Goal: Task Accomplishment & Management: Use online tool/utility

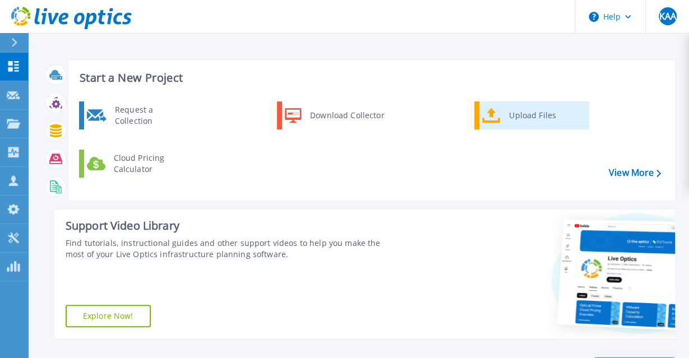
click at [535, 114] on div "Upload Files" at bounding box center [544, 115] width 83 height 22
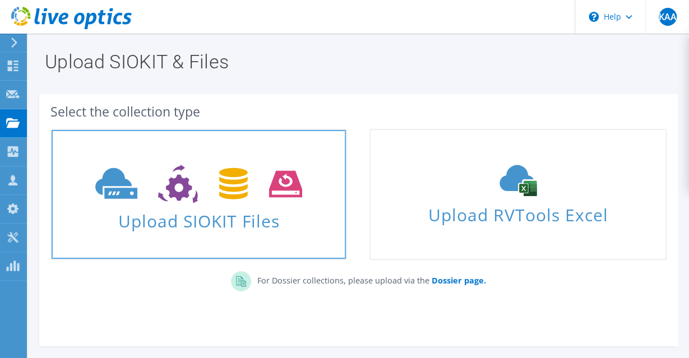
click at [221, 197] on use at bounding box center [198, 184] width 207 height 39
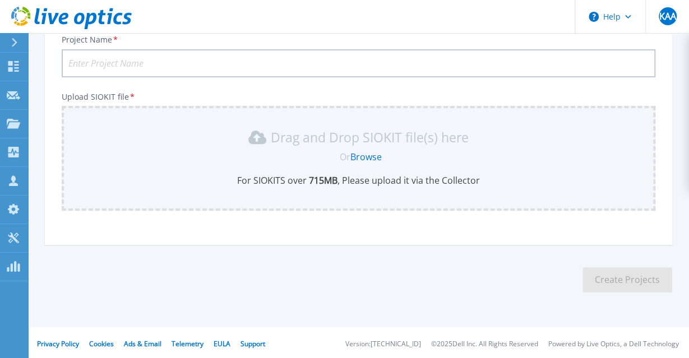
scroll to position [86, 0]
click at [365, 154] on link "Browse" at bounding box center [365, 156] width 31 height 12
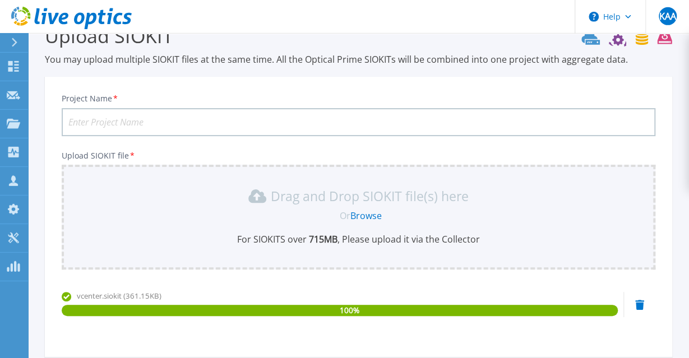
scroll to position [25, 0]
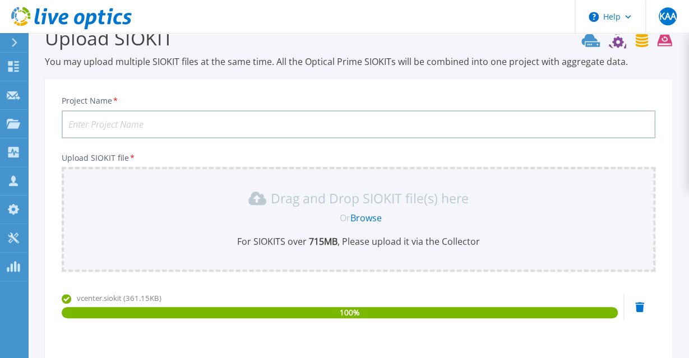
click at [206, 122] on input "Project Name *" at bounding box center [358, 124] width 593 height 28
click at [106, 124] on input "Project Name *" at bounding box center [358, 124] width 593 height 28
paste input "Khatib Alami"
click at [99, 123] on input "Khatib Alami" at bounding box center [358, 124] width 593 height 28
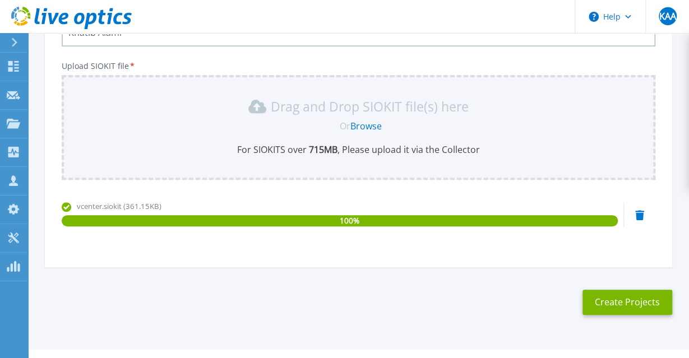
scroll to position [141, 0]
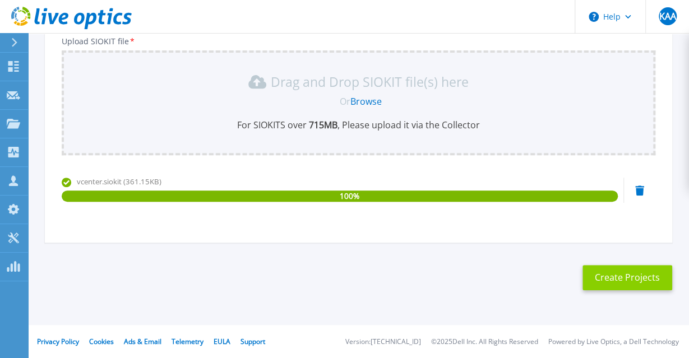
type input "Khatib Alami"
click at [642, 275] on button "Create Projects" at bounding box center [627, 277] width 90 height 25
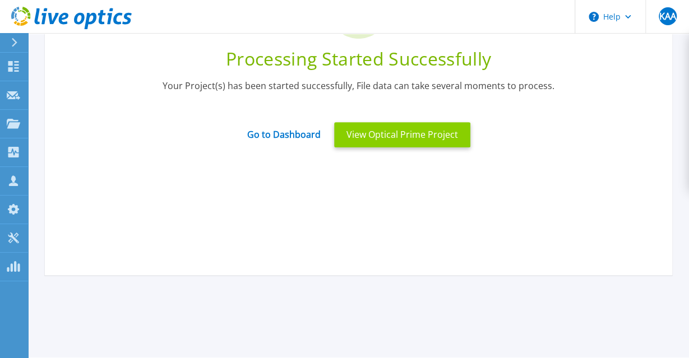
click at [398, 145] on button "View Optical Prime Project" at bounding box center [402, 134] width 136 height 25
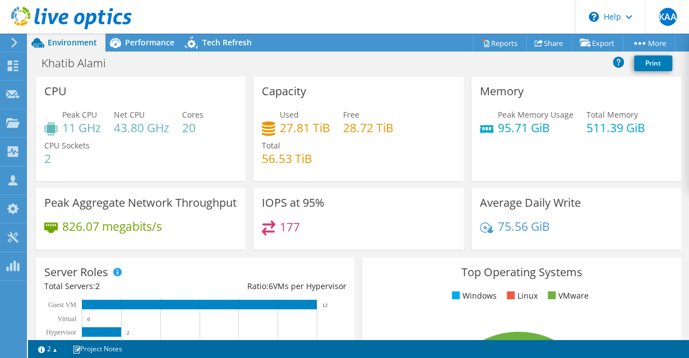
drag, startPoint x: 368, startPoint y: 187, endPoint x: 547, endPoint y: 44, distance: 229.3
click at [547, 77] on div "CPU Peak CPU 11 GHz Net CPU 43.80 GHz Cores 20 CPU Sockets 2 Capacity Used 27.8…" at bounding box center [358, 208] width 661 height 263
click at [547, 44] on link "Share" at bounding box center [549, 42] width 46 height 17
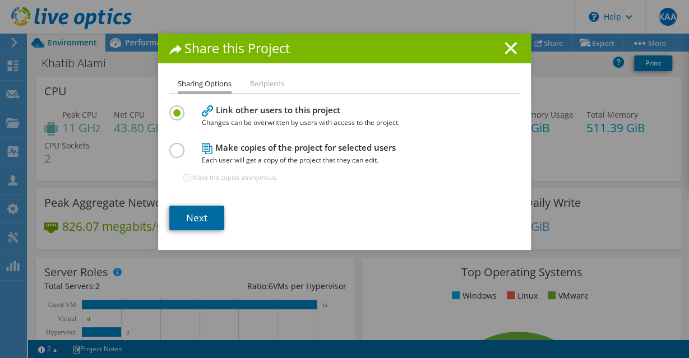
click at [203, 214] on link "Next" at bounding box center [196, 218] width 55 height 25
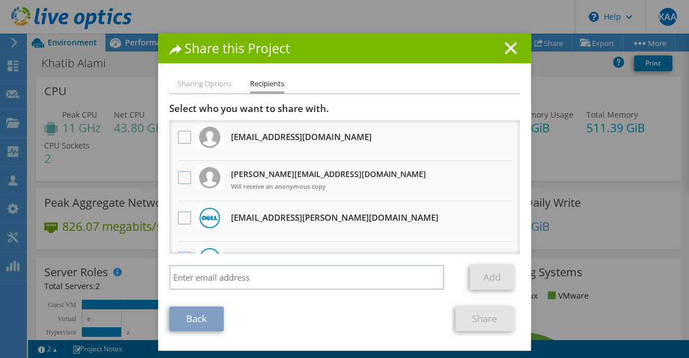
click at [184, 173] on label at bounding box center [186, 177] width 16 height 13
click at [0, 0] on input "checkbox" at bounding box center [0, 0] width 0 height 0
click at [488, 323] on link "Share" at bounding box center [484, 319] width 59 height 25
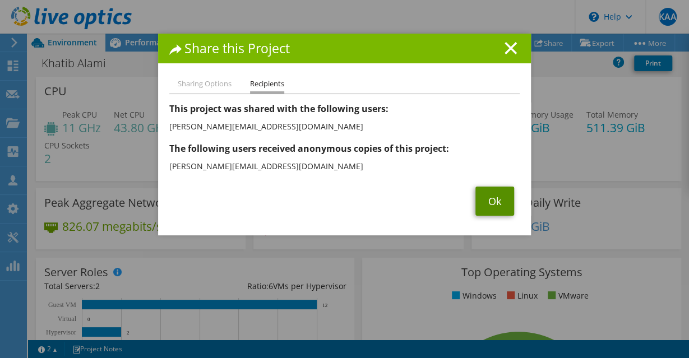
click at [491, 201] on link "Ok" at bounding box center [494, 201] width 39 height 29
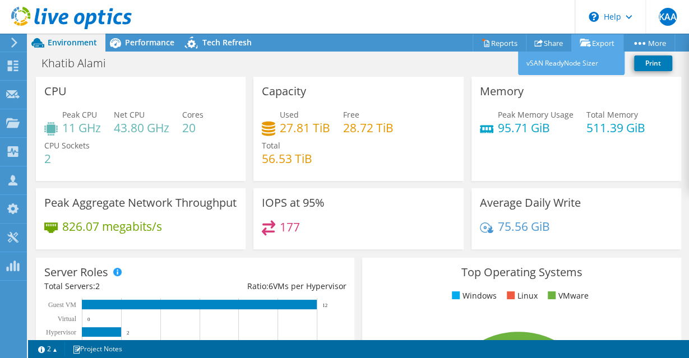
click at [596, 44] on link "Export" at bounding box center [597, 42] width 52 height 17
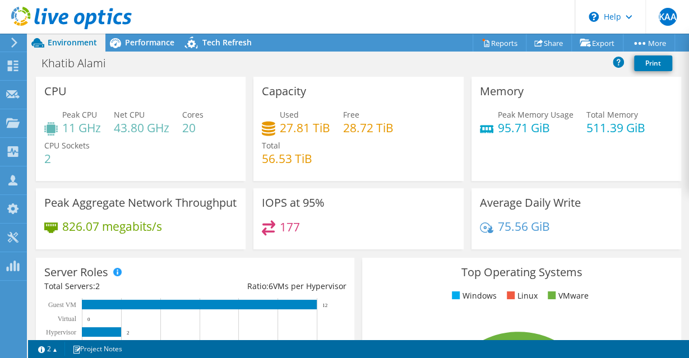
click at [407, 238] on div "177" at bounding box center [358, 232] width 193 height 24
click at [499, 45] on link "Reports" at bounding box center [499, 42] width 54 height 17
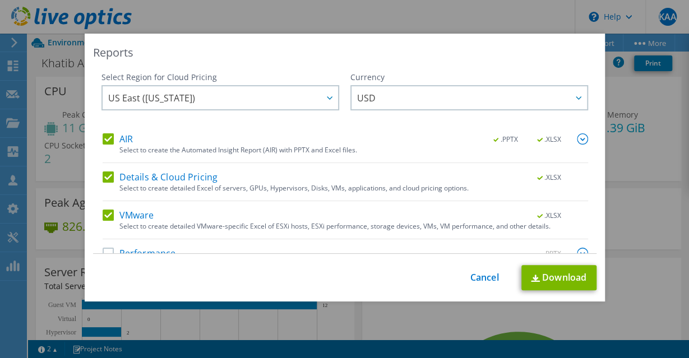
click at [109, 140] on label "AIR" at bounding box center [118, 138] width 30 height 11
click at [0, 0] on input "AIR" at bounding box center [0, 0] width 0 height 0
click at [106, 180] on label "Details & Cloud Pricing" at bounding box center [160, 176] width 115 height 11
click at [0, 0] on input "Details & Cloud Pricing" at bounding box center [0, 0] width 0 height 0
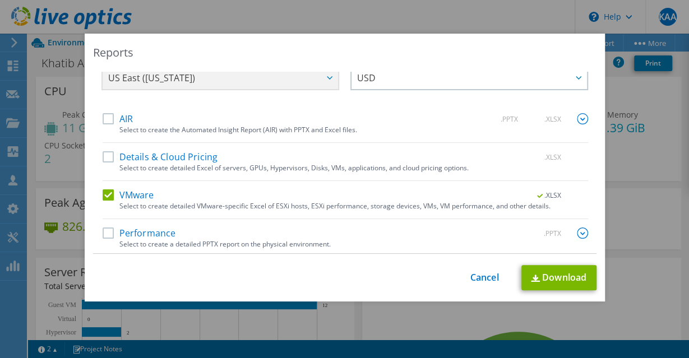
scroll to position [22, 0]
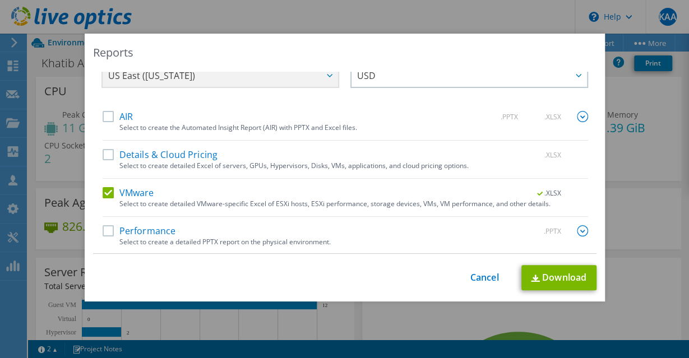
click at [109, 231] on label "Performance" at bounding box center [139, 230] width 73 height 11
click at [0, 0] on input "Performance" at bounding box center [0, 0] width 0 height 0
click at [571, 280] on link "Download" at bounding box center [558, 277] width 75 height 25
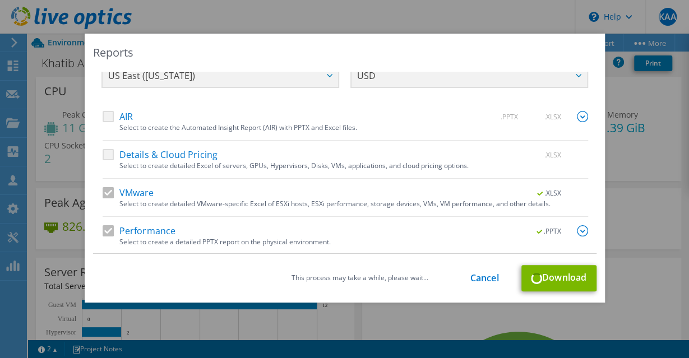
click at [303, 184] on div "AIR .PPTX .XLSX Select to create the Automated Insight Report (AIR) with PPTX a…" at bounding box center [345, 182] width 485 height 143
click at [485, 275] on link "Cancel" at bounding box center [484, 278] width 29 height 11
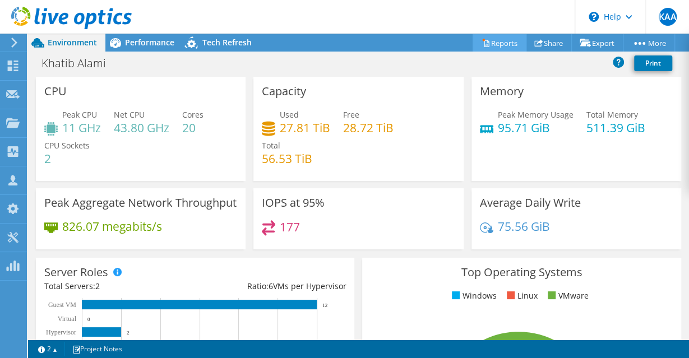
click at [491, 43] on link "Reports" at bounding box center [499, 42] width 54 height 17
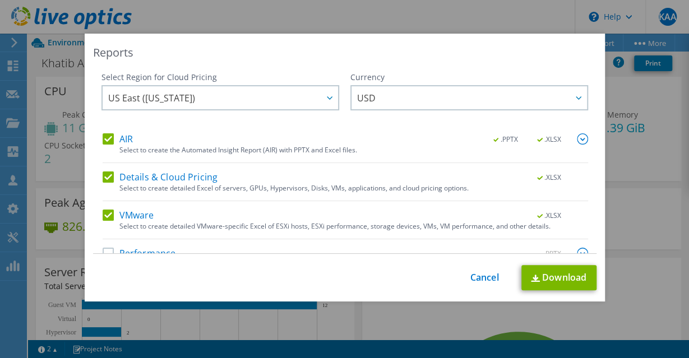
click at [108, 135] on label "AIR" at bounding box center [118, 138] width 30 height 11
click at [0, 0] on input "AIR" at bounding box center [0, 0] width 0 height 0
click at [106, 179] on label "Details & Cloud Pricing" at bounding box center [160, 176] width 115 height 11
click at [0, 0] on input "Details & Cloud Pricing" at bounding box center [0, 0] width 0 height 0
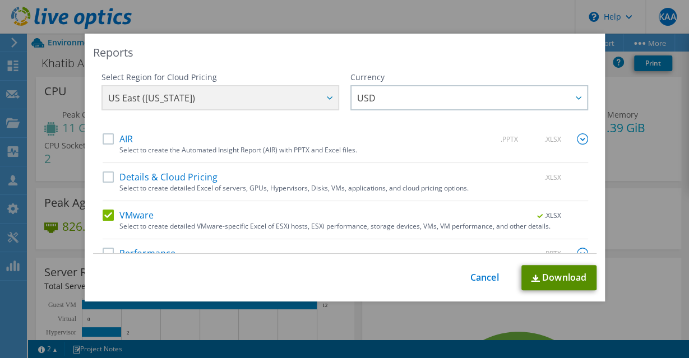
click at [543, 280] on link "Download" at bounding box center [558, 277] width 75 height 25
